Goal: Task Accomplishment & Management: Manage account settings

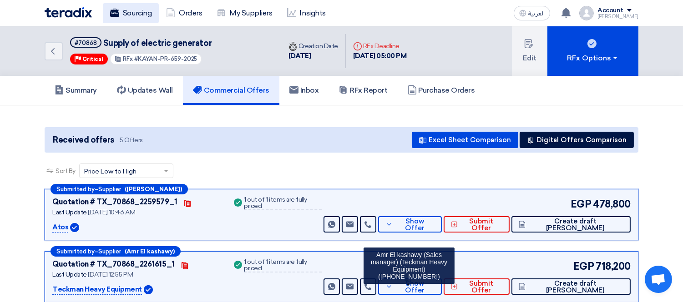
click at [139, 12] on link "Sourcing" at bounding box center [131, 13] width 56 height 20
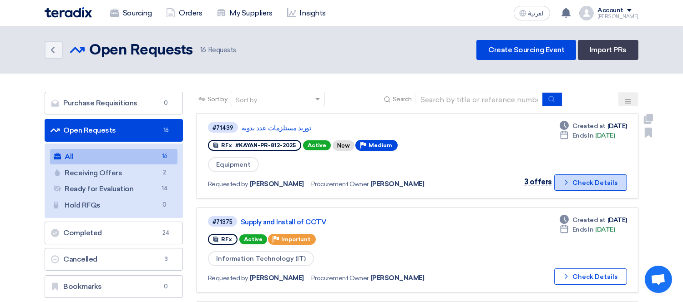
click at [569, 175] on button "Check details Check Details" at bounding box center [590, 183] width 73 height 16
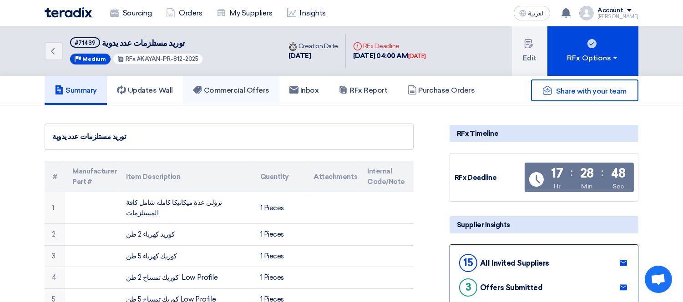
click at [237, 87] on h5 "Commercial Offers" at bounding box center [231, 90] width 76 height 9
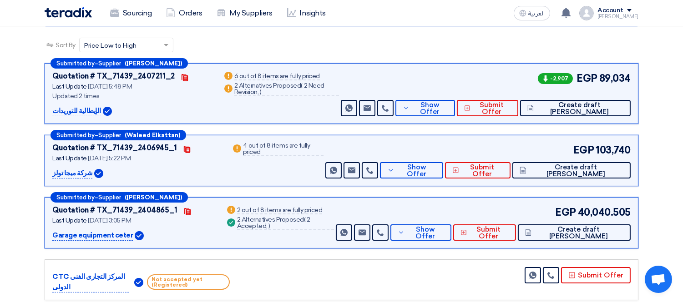
scroll to position [101, 0]
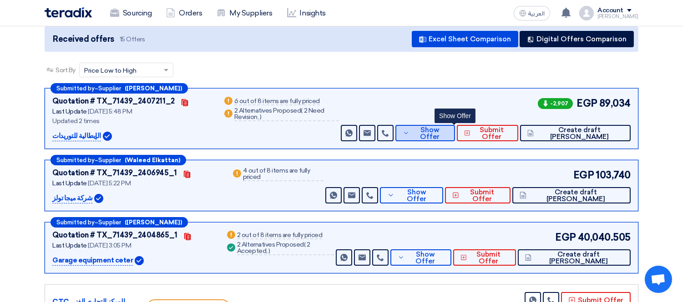
click at [445, 128] on span "Show Offer" at bounding box center [430, 134] width 36 height 14
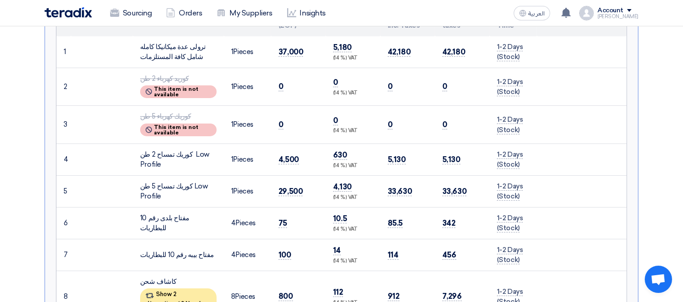
scroll to position [404, 0]
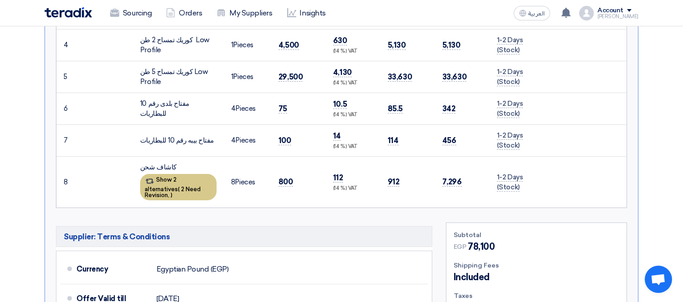
click at [176, 186] on span "2 Need Revision," at bounding box center [173, 192] width 56 height 13
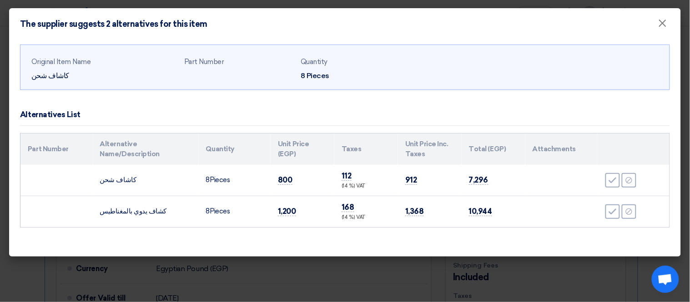
click at [0, 193] on modal-container "The supplier suggests 2 alternatives for this item × Original Item Name كاشاف ش…" at bounding box center [345, 151] width 690 height 302
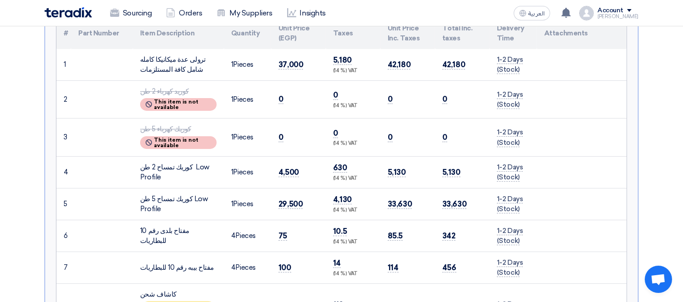
scroll to position [0, 0]
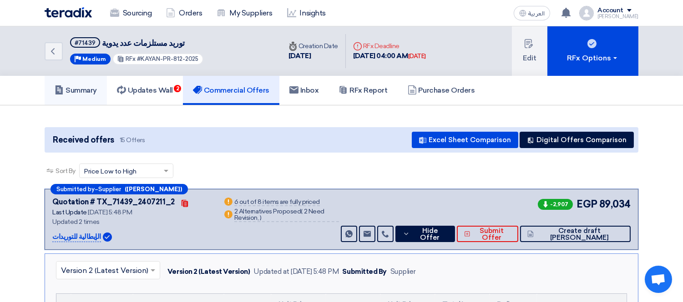
click at [88, 88] on h5 "Summary" at bounding box center [76, 90] width 42 height 9
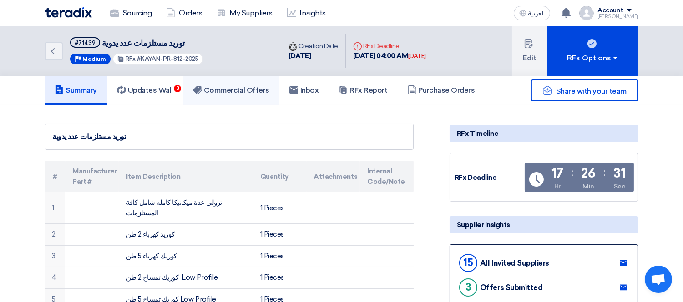
click at [237, 83] on link "Commercial Offers" at bounding box center [231, 90] width 96 height 29
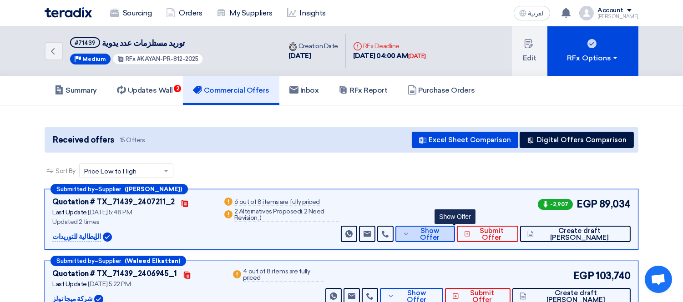
click at [455, 227] on button "Show Offer" at bounding box center [425, 234] width 60 height 16
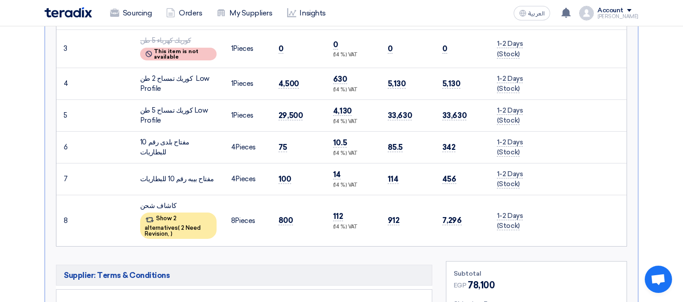
scroll to position [404, 0]
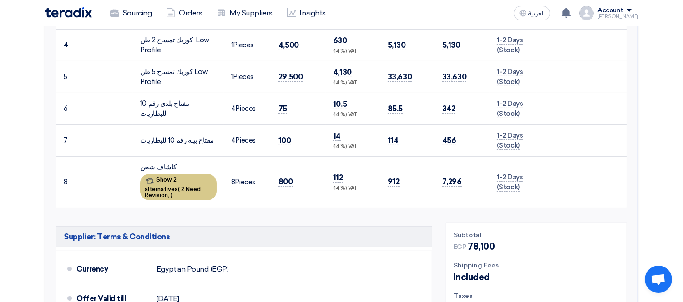
click at [177, 186] on span "2 Need Revision," at bounding box center [173, 192] width 56 height 13
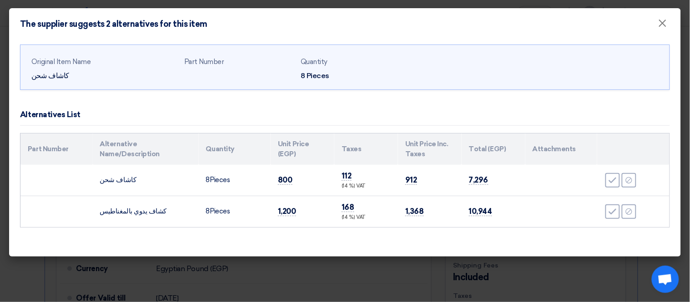
click at [15, 287] on modal-container "The supplier suggests 2 alternatives for this item × Original Item Name كاشاف ش…" at bounding box center [345, 151] width 690 height 302
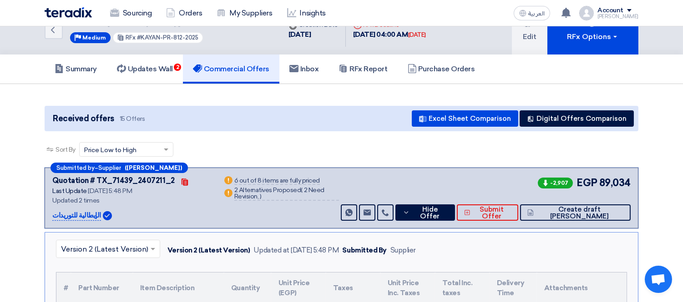
scroll to position [0, 0]
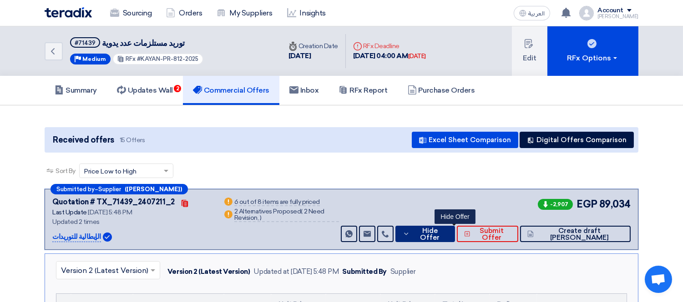
click at [455, 228] on button "Hide Offer" at bounding box center [425, 234] width 60 height 16
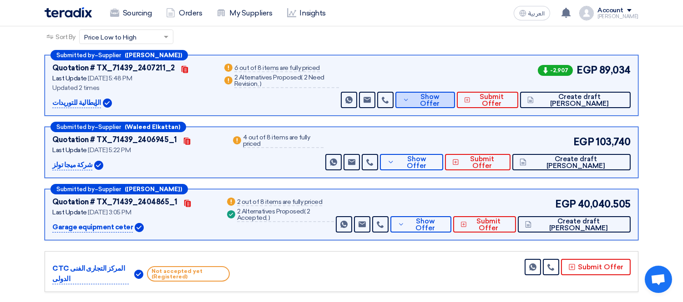
scroll to position [136, 0]
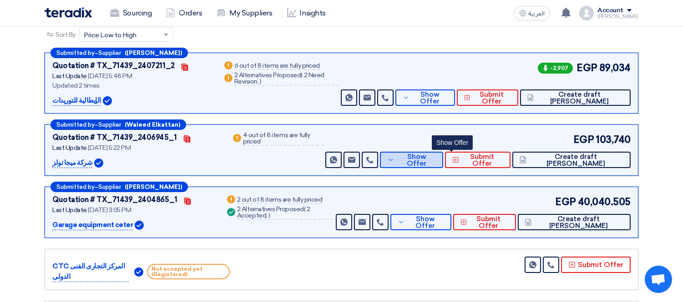
click at [436, 156] on span "Show Offer" at bounding box center [416, 161] width 39 height 14
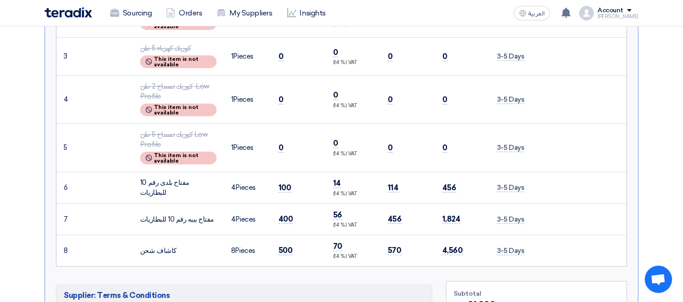
scroll to position [319, 0]
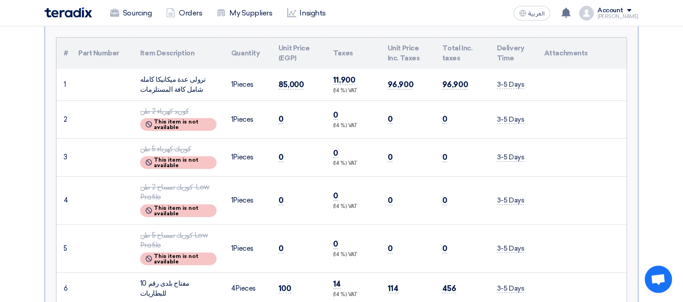
click at [251, 165] on td "1 Pieces" at bounding box center [247, 158] width 47 height 38
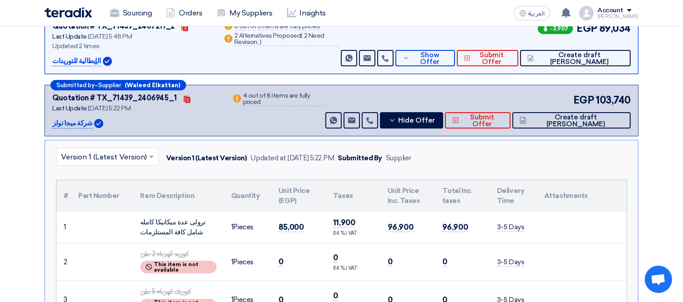
scroll to position [175, 0]
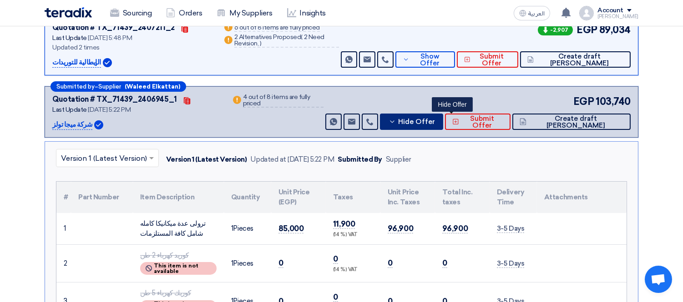
click at [443, 128] on button "Hide Offer" at bounding box center [411, 122] width 63 height 16
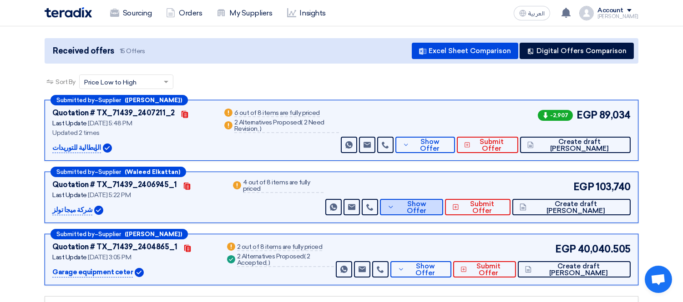
scroll to position [0, 0]
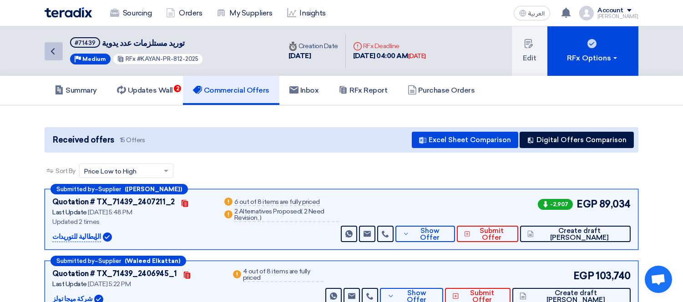
click at [52, 53] on icon "Back" at bounding box center [52, 51] width 11 height 11
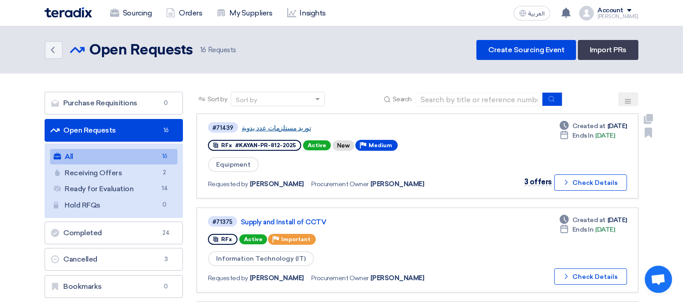
click at [265, 125] on link "توريد مستلزمات عدد يدوية" at bounding box center [355, 128] width 227 height 8
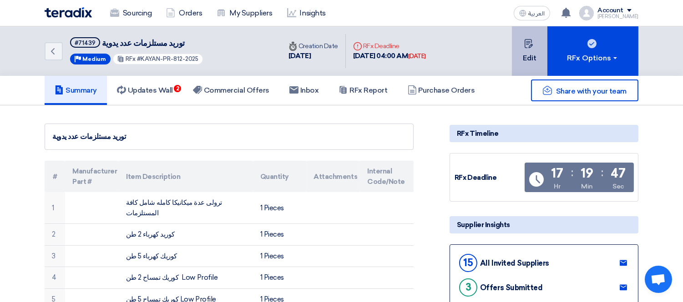
click at [531, 44] on use at bounding box center [528, 43] width 8 height 9
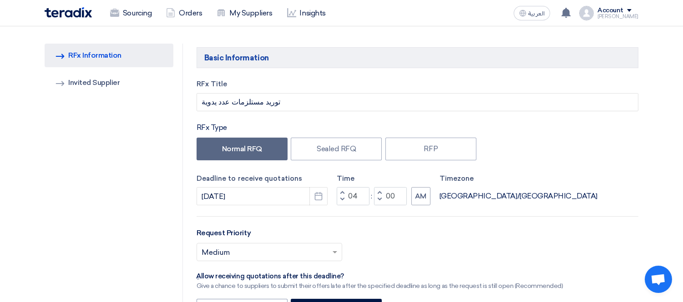
scroll to position [67, 0]
click at [423, 192] on button "AM" at bounding box center [420, 196] width 19 height 18
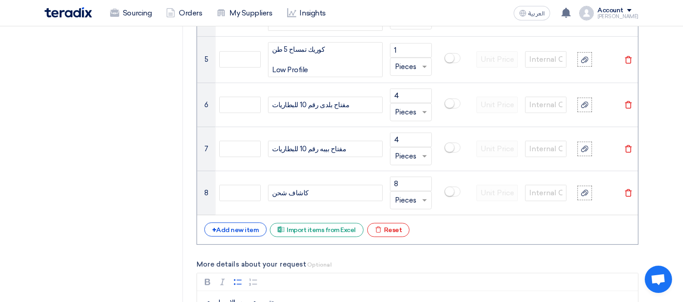
scroll to position [901, 0]
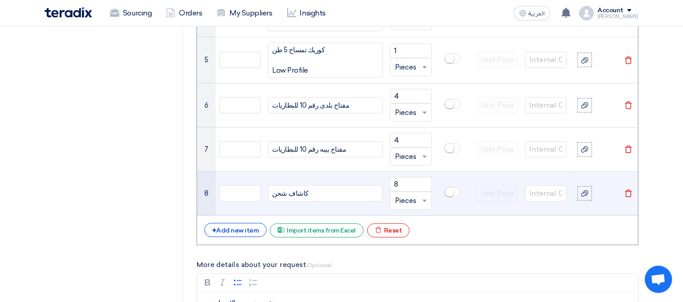
click at [272, 196] on div "كاشاف شحن" at bounding box center [325, 194] width 115 height 16
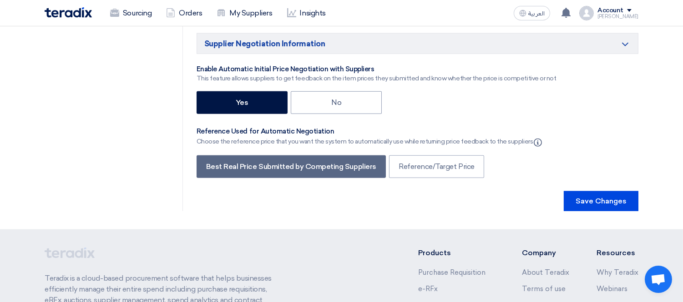
scroll to position [1997, 0]
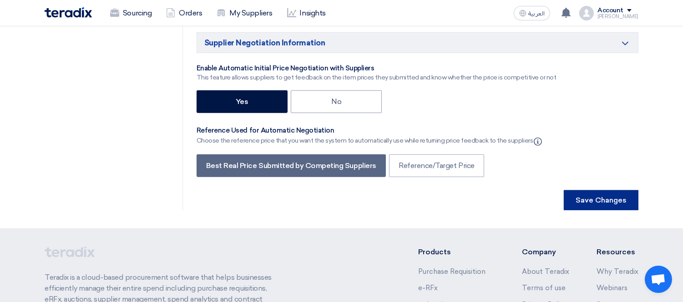
click at [586, 192] on button "Save Changes" at bounding box center [601, 201] width 75 height 20
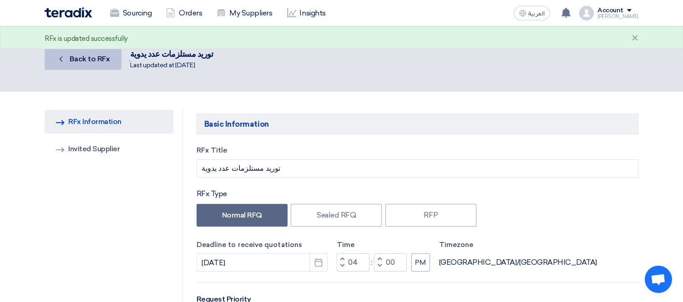
click at [91, 57] on span "Back to RFx" at bounding box center [90, 59] width 40 height 9
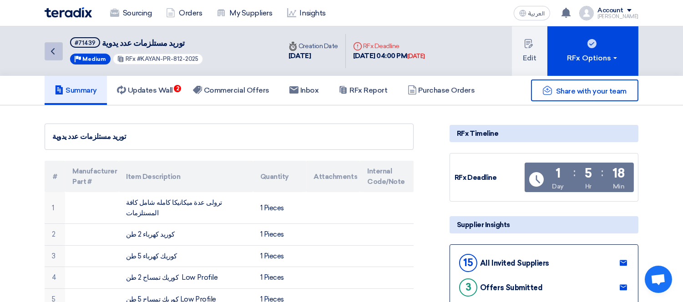
click at [55, 58] on link "Back" at bounding box center [54, 51] width 18 height 18
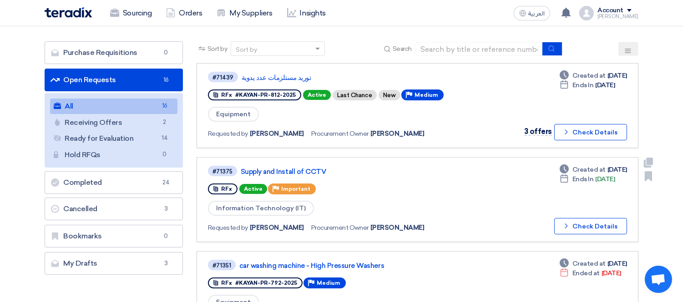
scroll to position [49, 0]
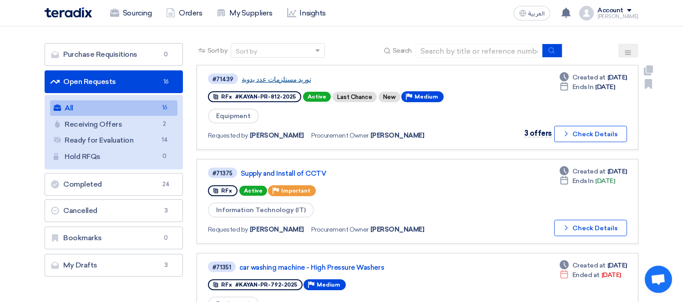
click at [267, 80] on link "توريد مستلزمات عدد يدوية" at bounding box center [355, 80] width 227 height 8
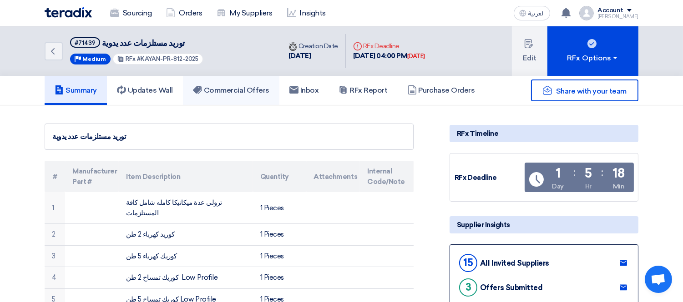
click at [233, 90] on h5 "Commercial Offers" at bounding box center [231, 90] width 76 height 9
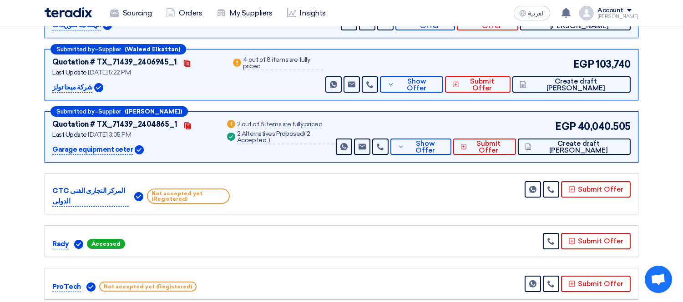
scroll to position [213, 0]
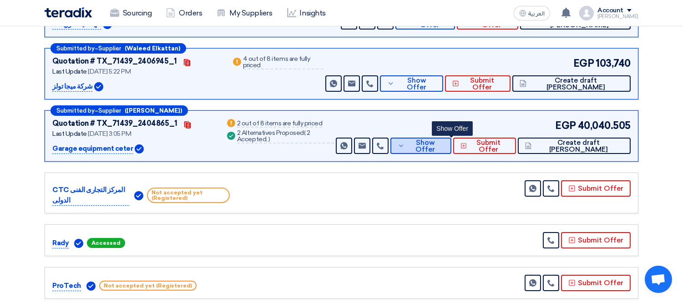
click at [404, 143] on icon at bounding box center [401, 145] width 7 height 7
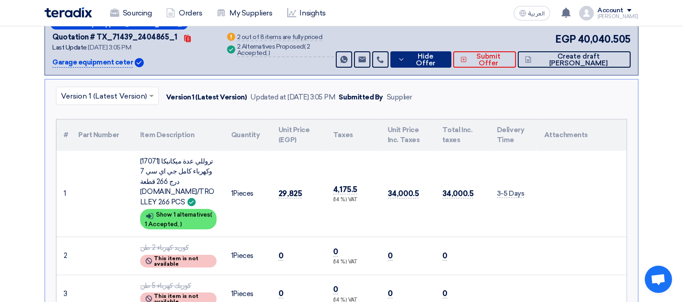
scroll to position [249, 0]
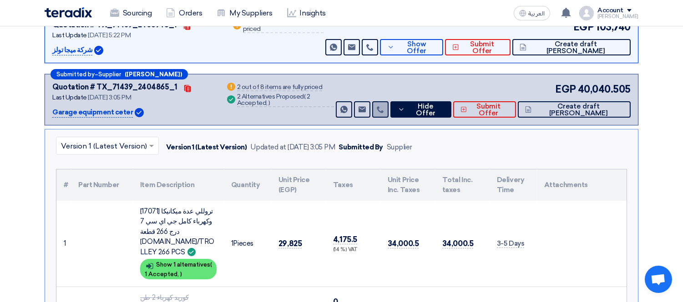
click at [388, 105] on link at bounding box center [380, 109] width 16 height 16
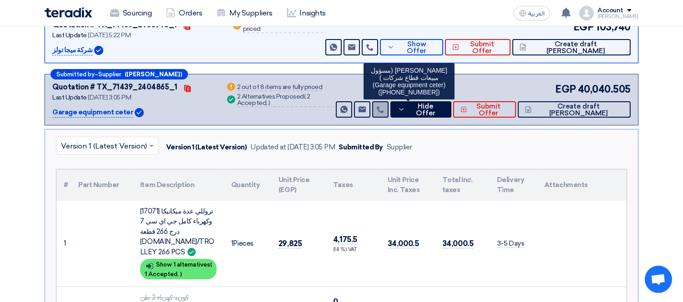
click at [388, 105] on link at bounding box center [380, 109] width 16 height 16
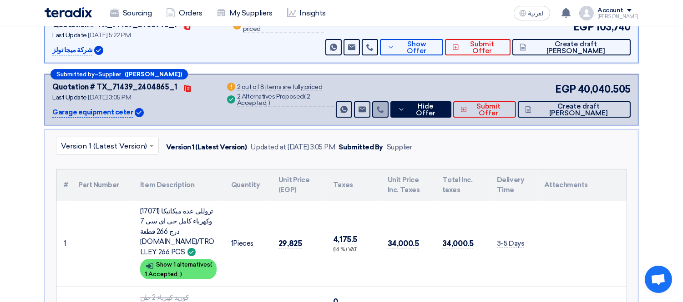
click at [388, 105] on link at bounding box center [380, 109] width 16 height 16
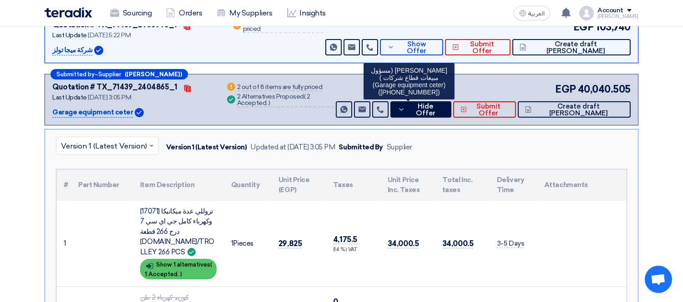
click at [173, 261] on div "Show details Show 1 alternatives ( 1 Accepted, )" at bounding box center [178, 269] width 76 height 20
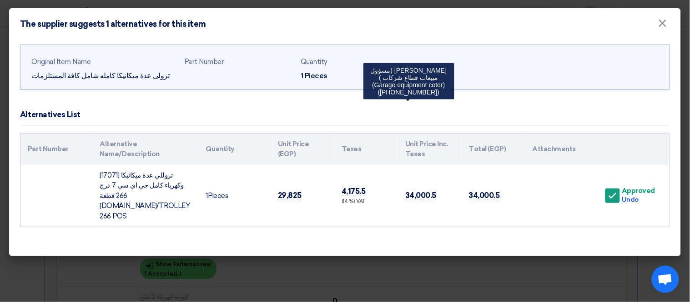
click at [37, 266] on modal-container "The supplier suggests 1 alternatives for this item × Original Item Name ترولى ع…" at bounding box center [345, 151] width 690 height 302
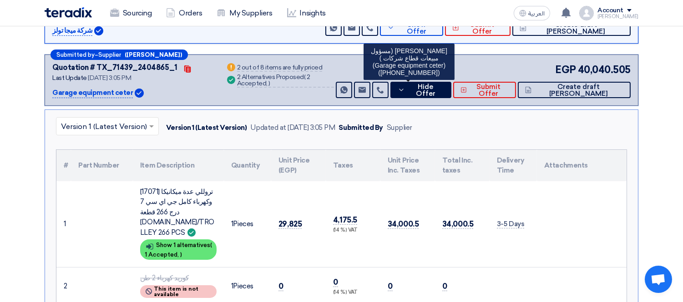
scroll to position [268, 0]
click at [443, 87] on span "Hide Offer" at bounding box center [425, 91] width 37 height 14
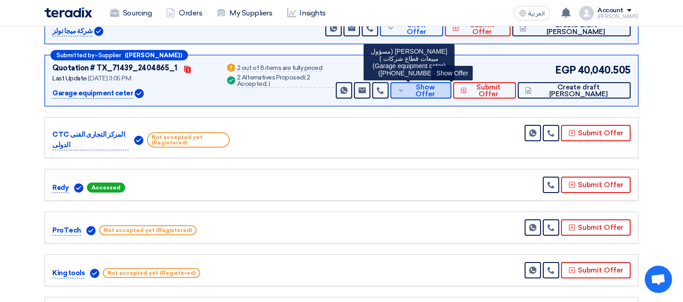
click at [444, 86] on span "Show Offer" at bounding box center [425, 91] width 37 height 14
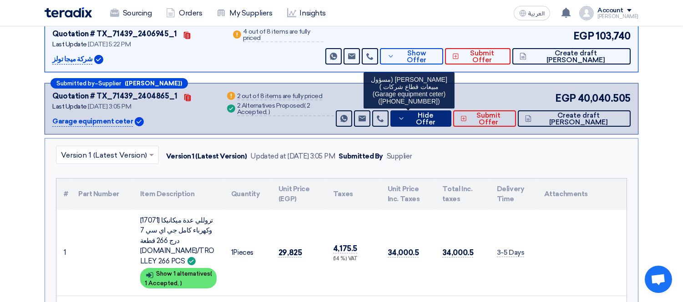
scroll to position [240, 0]
click at [444, 114] on span "Hide Offer" at bounding box center [425, 120] width 37 height 14
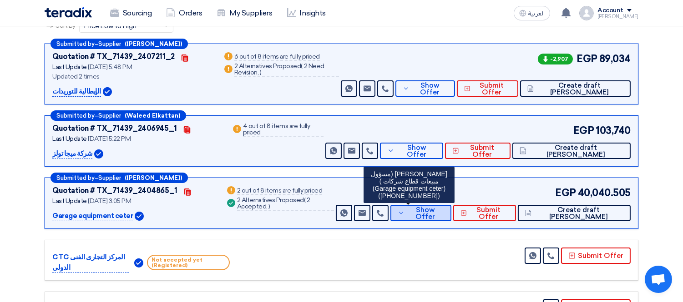
scroll to position [145, 0]
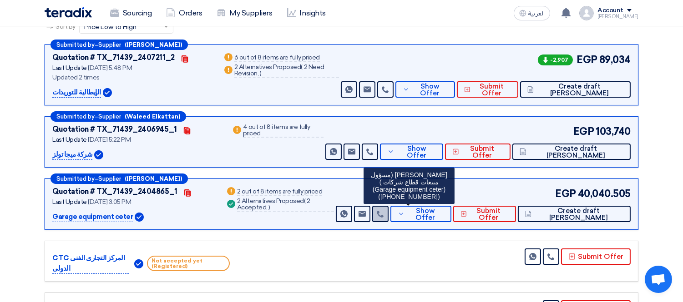
click at [383, 215] on use at bounding box center [380, 214] width 7 height 7
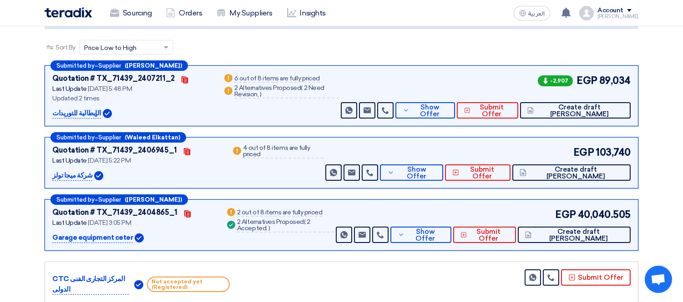
scroll to position [0, 0]
